Goal: Transaction & Acquisition: Purchase product/service

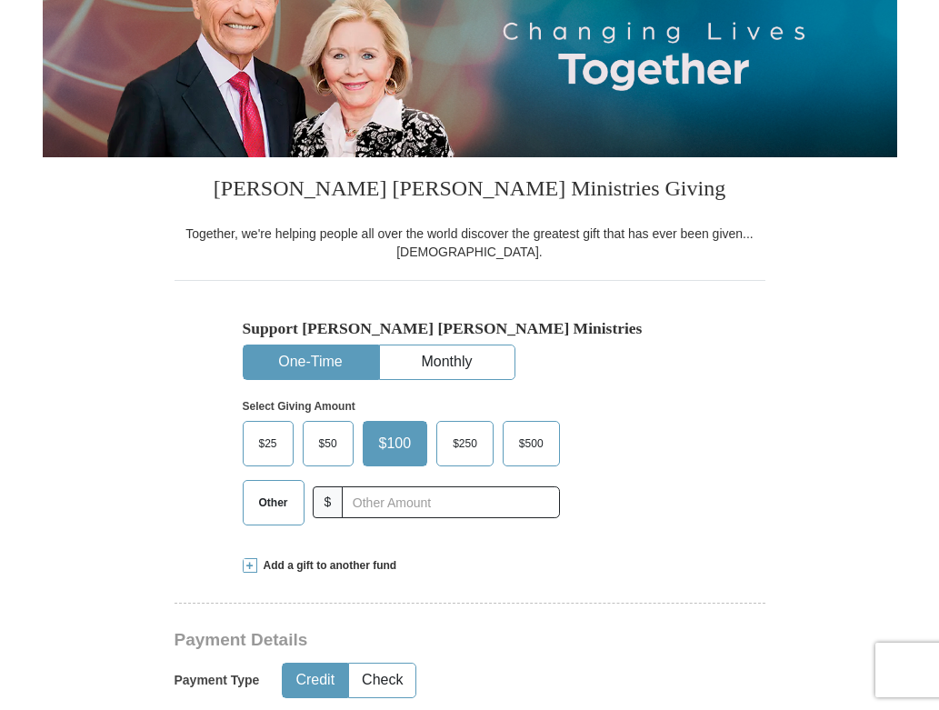
scroll to position [256, 0]
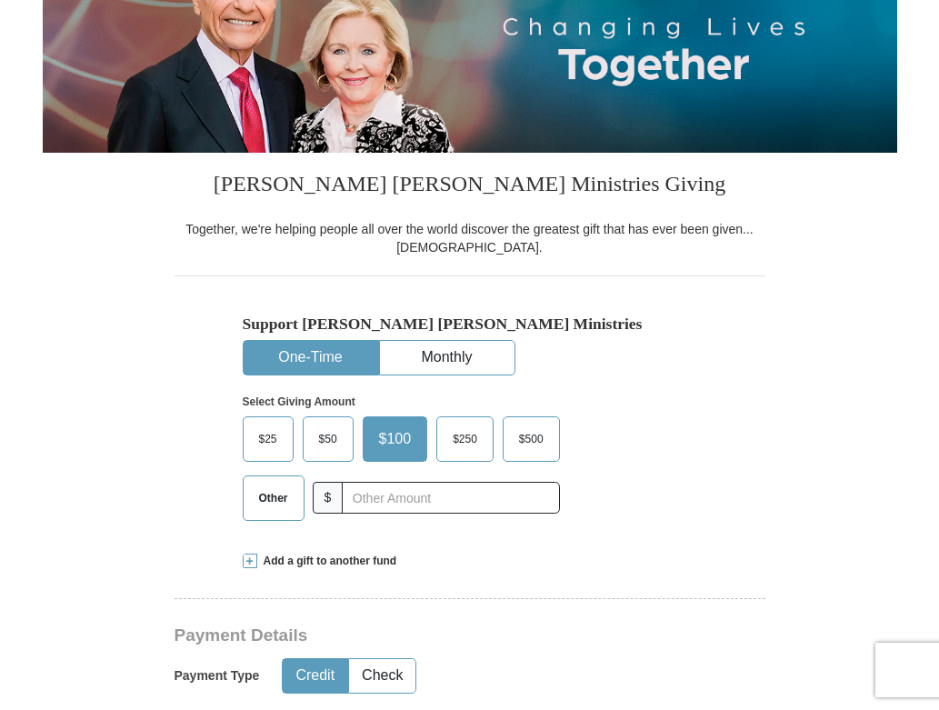
click at [297, 357] on button "One-Time" at bounding box center [311, 358] width 135 height 34
click at [265, 497] on span "Other" at bounding box center [273, 498] width 47 height 27
click at [0, 0] on input "Other" at bounding box center [0, 0] width 0 height 0
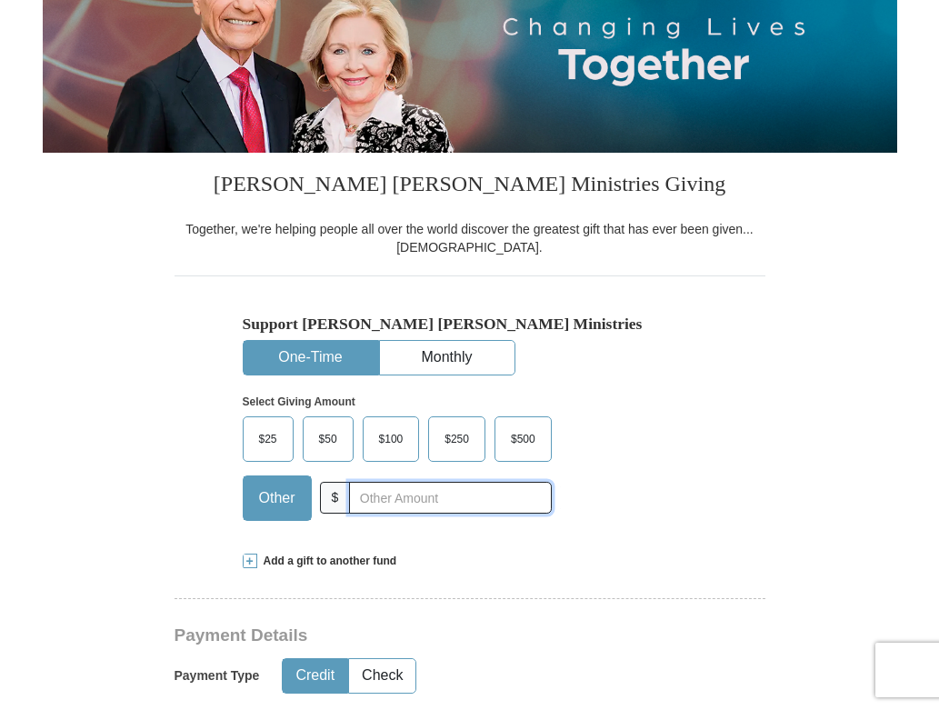
click at [381, 493] on input "text" at bounding box center [450, 498] width 202 height 32
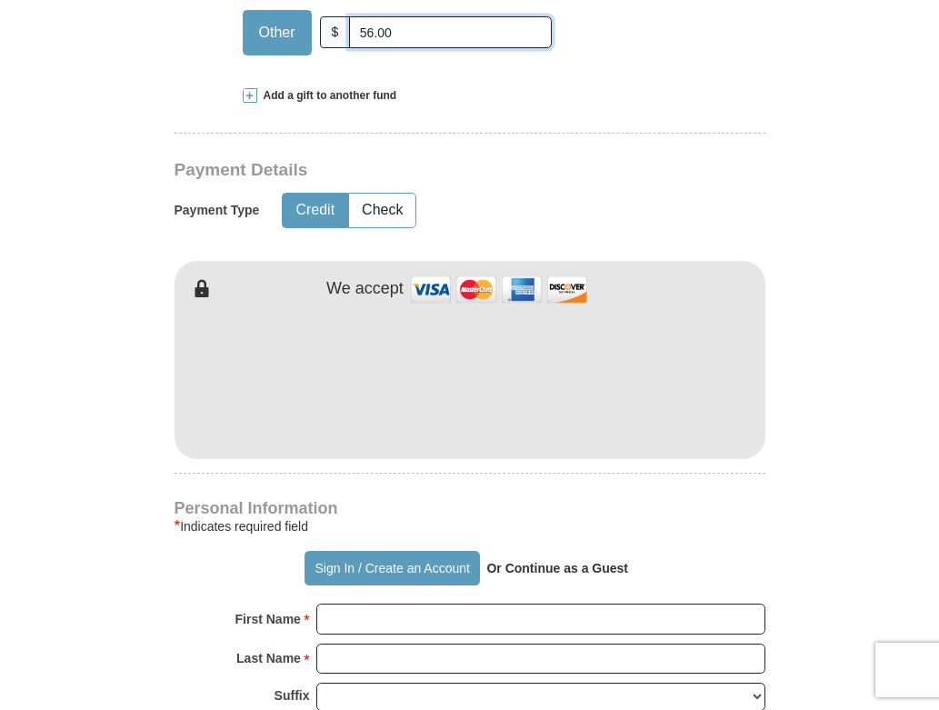
scroll to position [784, 0]
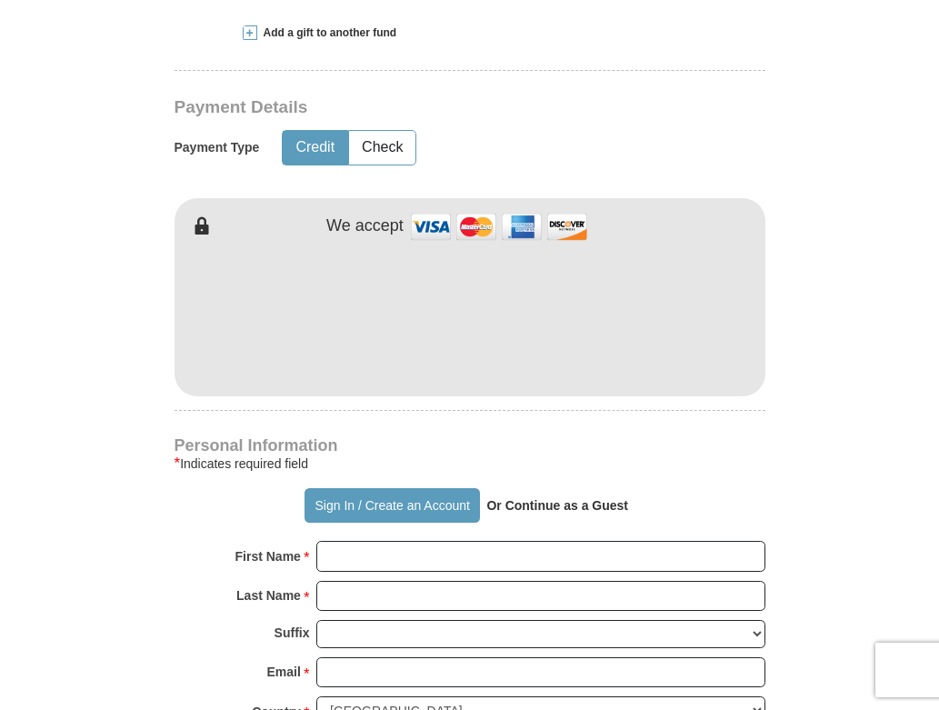
type input "56.00"
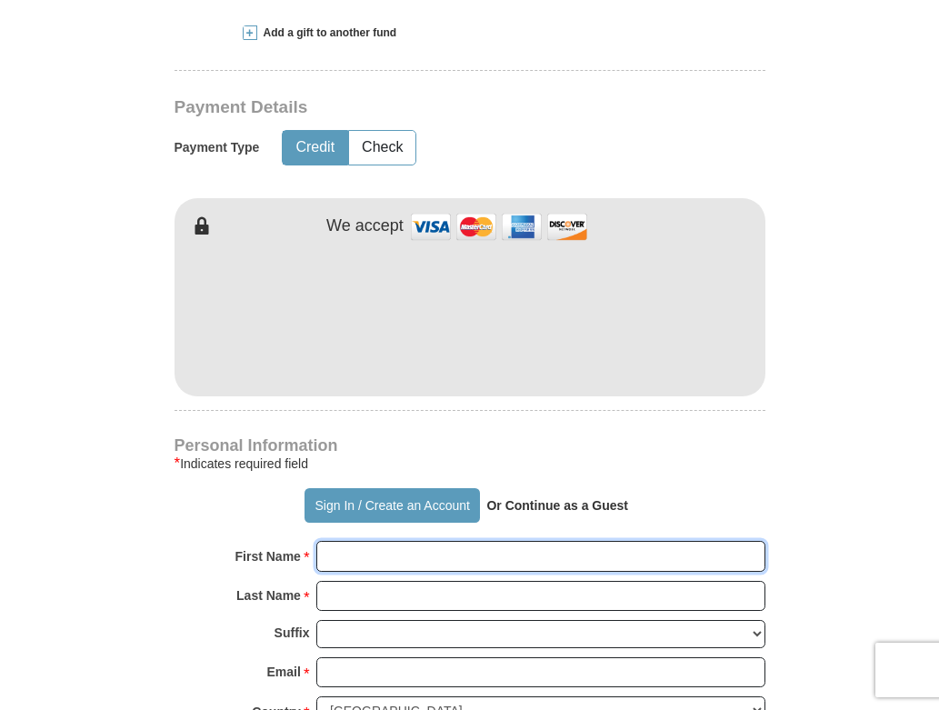
drag, startPoint x: 380, startPoint y: 558, endPoint x: 356, endPoint y: 560, distance: 23.7
click at [356, 560] on input "First Name *" at bounding box center [540, 556] width 449 height 31
drag, startPoint x: 356, startPoint y: 557, endPoint x: 345, endPoint y: 570, distance: 17.4
drag, startPoint x: 345, startPoint y: 570, endPoint x: 336, endPoint y: 544, distance: 27.6
click at [336, 544] on input "First Name *" at bounding box center [540, 556] width 449 height 31
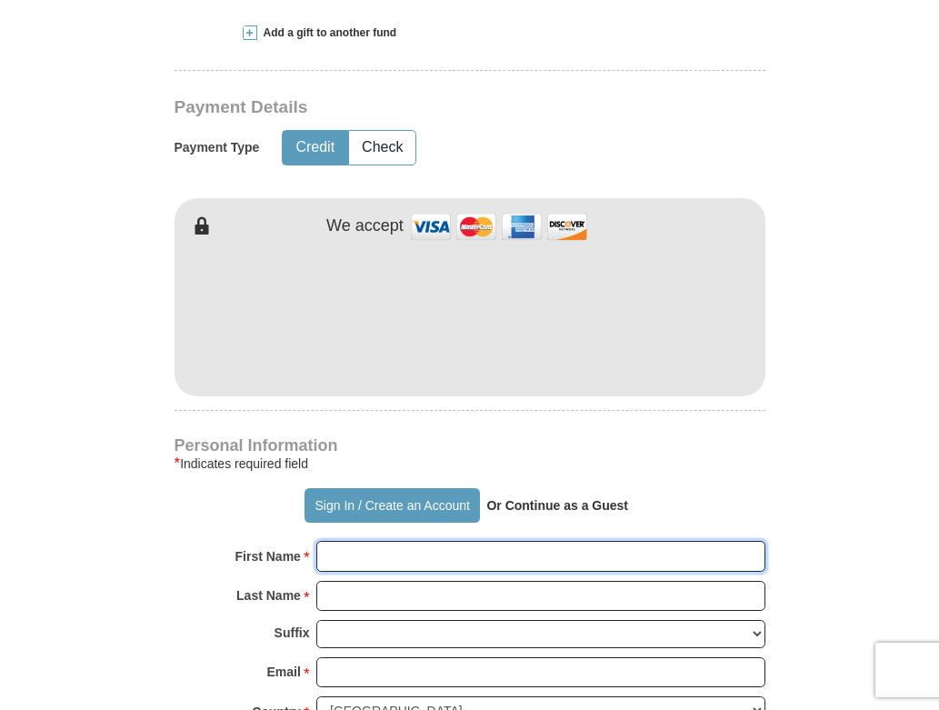
type input "[PERSON_NAME]"
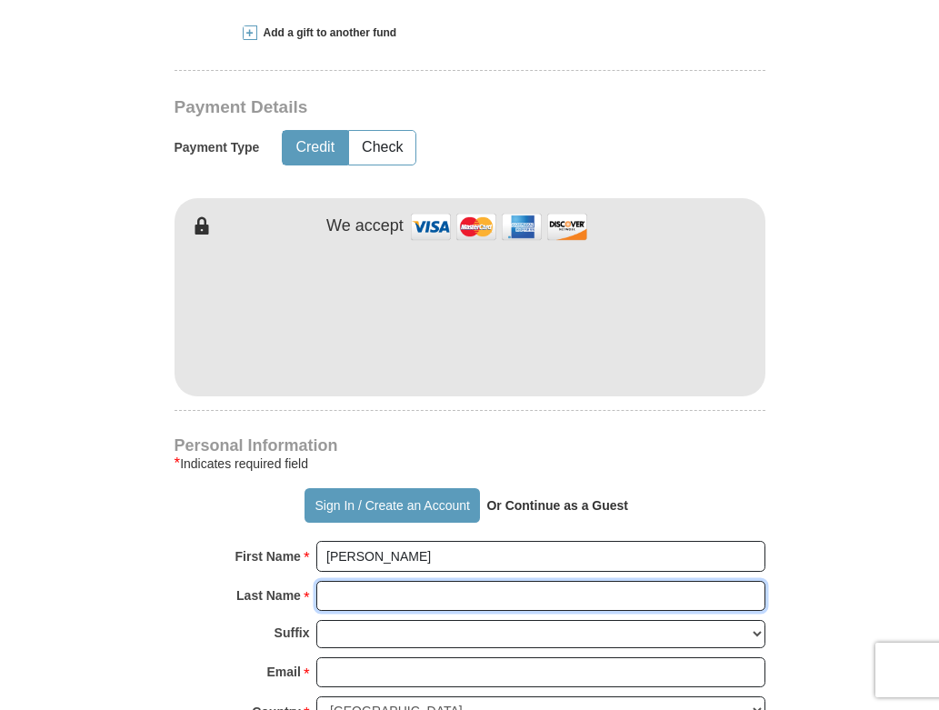
type input "[PERSON_NAME]"
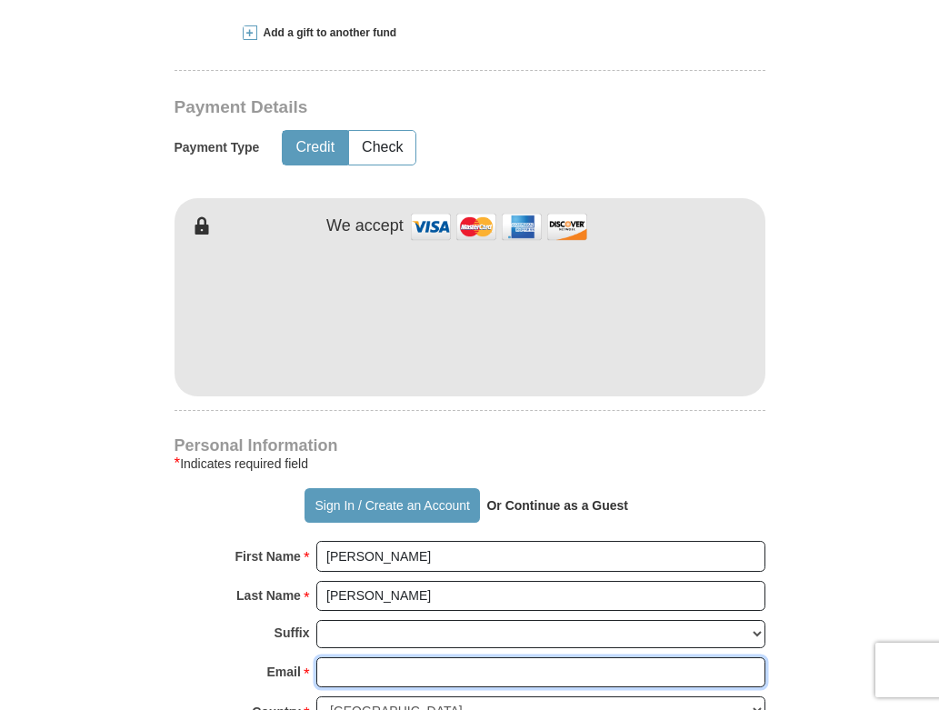
type input "[EMAIL_ADDRESS][DOMAIN_NAME]"
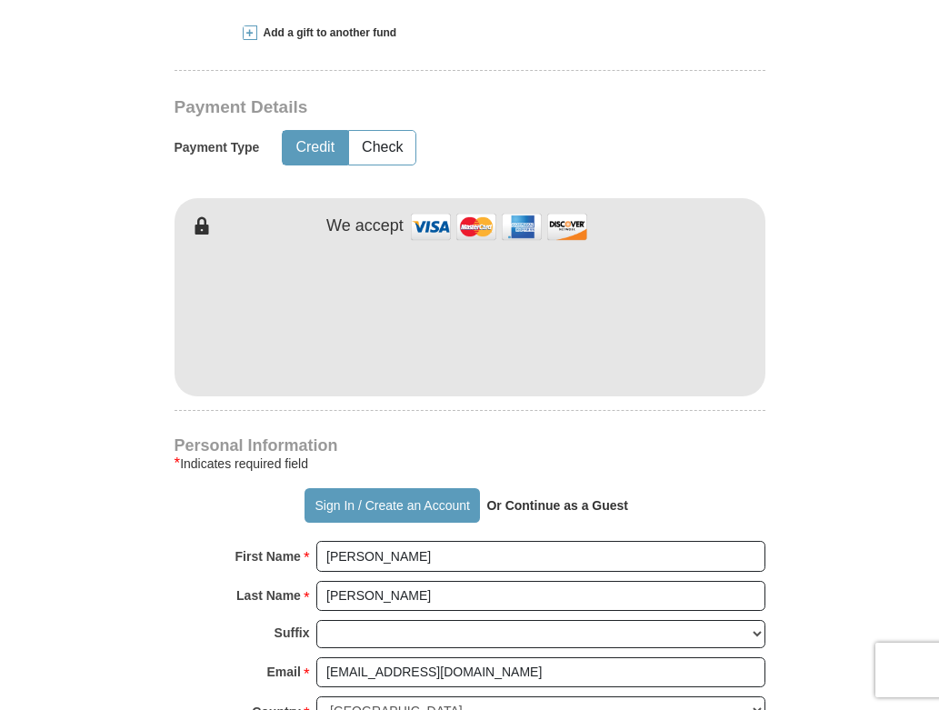
type input "[STREET_ADDRESS]"
type input "Austin"
select select "[GEOGRAPHIC_DATA]"
type input "78753"
type input "5124609623"
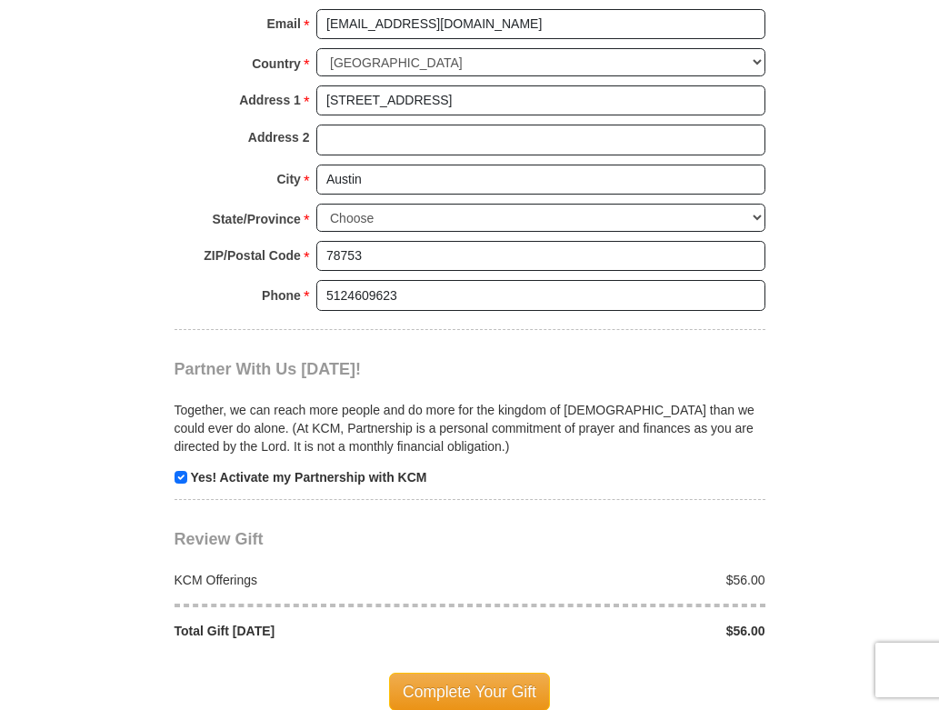
scroll to position [1476, 0]
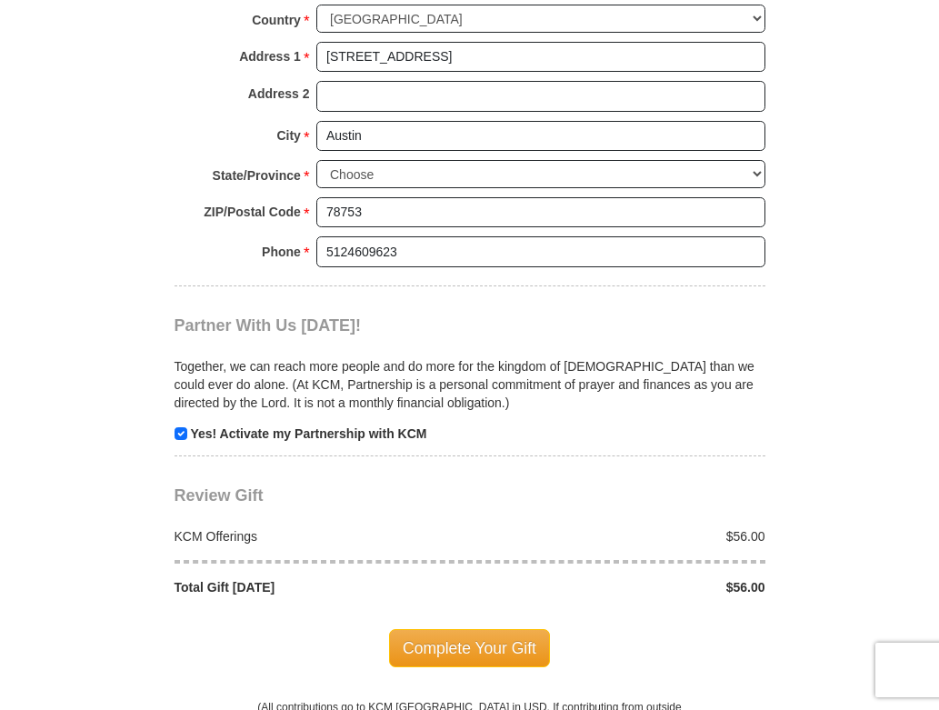
drag, startPoint x: 939, startPoint y: 188, endPoint x: 904, endPoint y: 280, distance: 98.1
click at [904, 280] on body "Sign In Already have an account? Sign in for faster giving. Don't have an accou…" at bounding box center [469, 413] width 939 height 3779
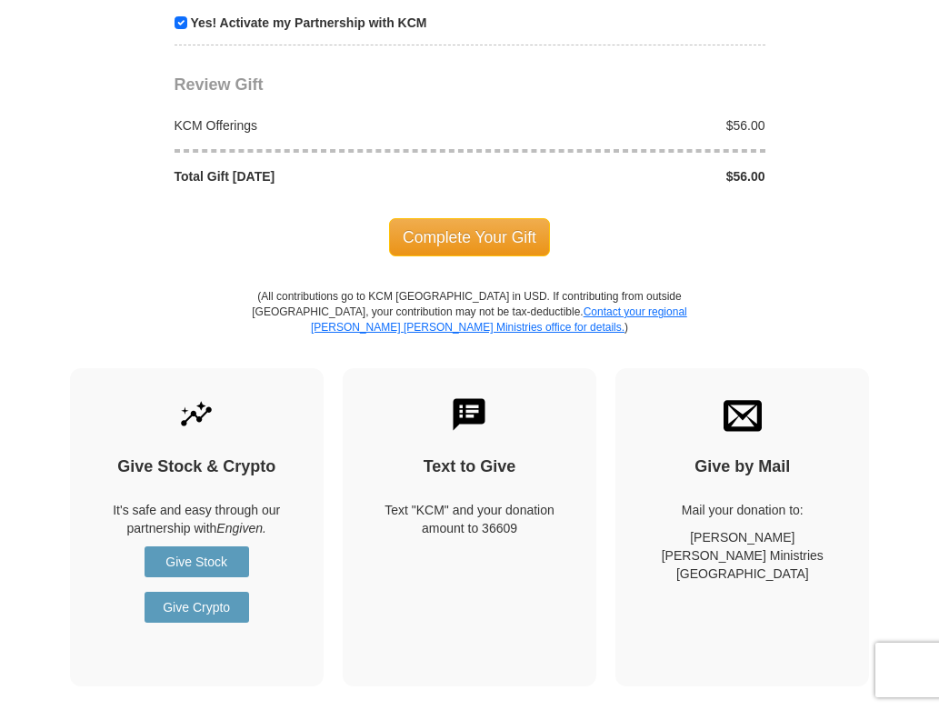
scroll to position [1907, 0]
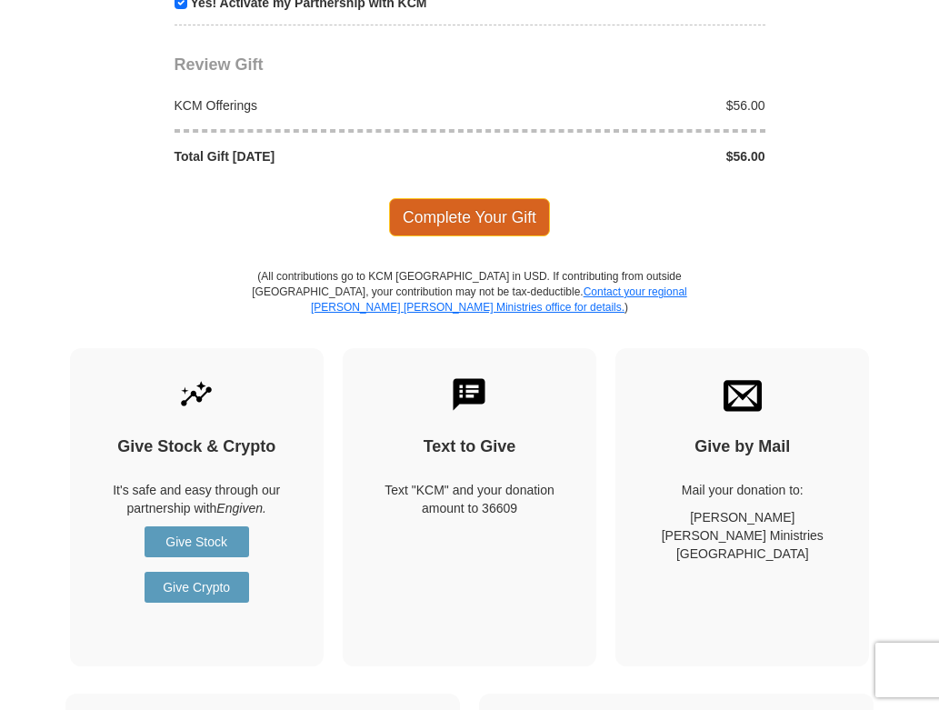
click at [511, 219] on span "Complete Your Gift" at bounding box center [469, 217] width 161 height 38
